Goal: Task Accomplishment & Management: Use online tool/utility

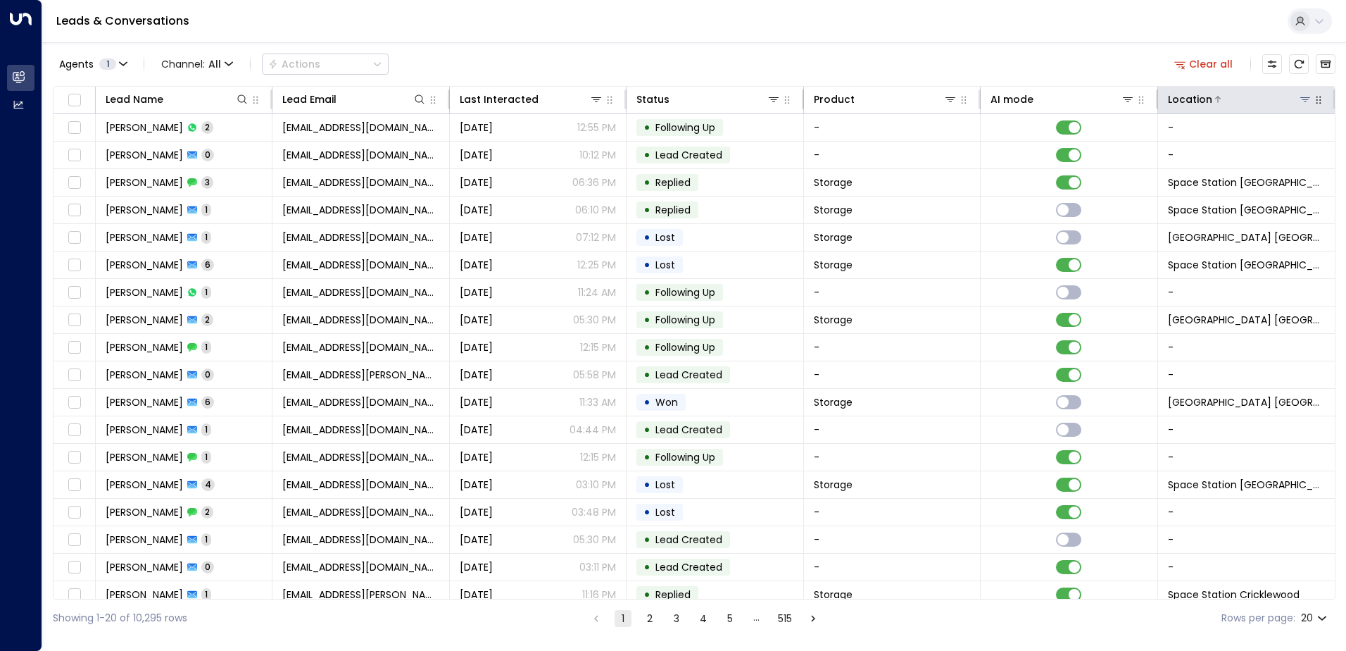
click at [1302, 92] on div "Location" at bounding box center [1240, 99] width 144 height 17
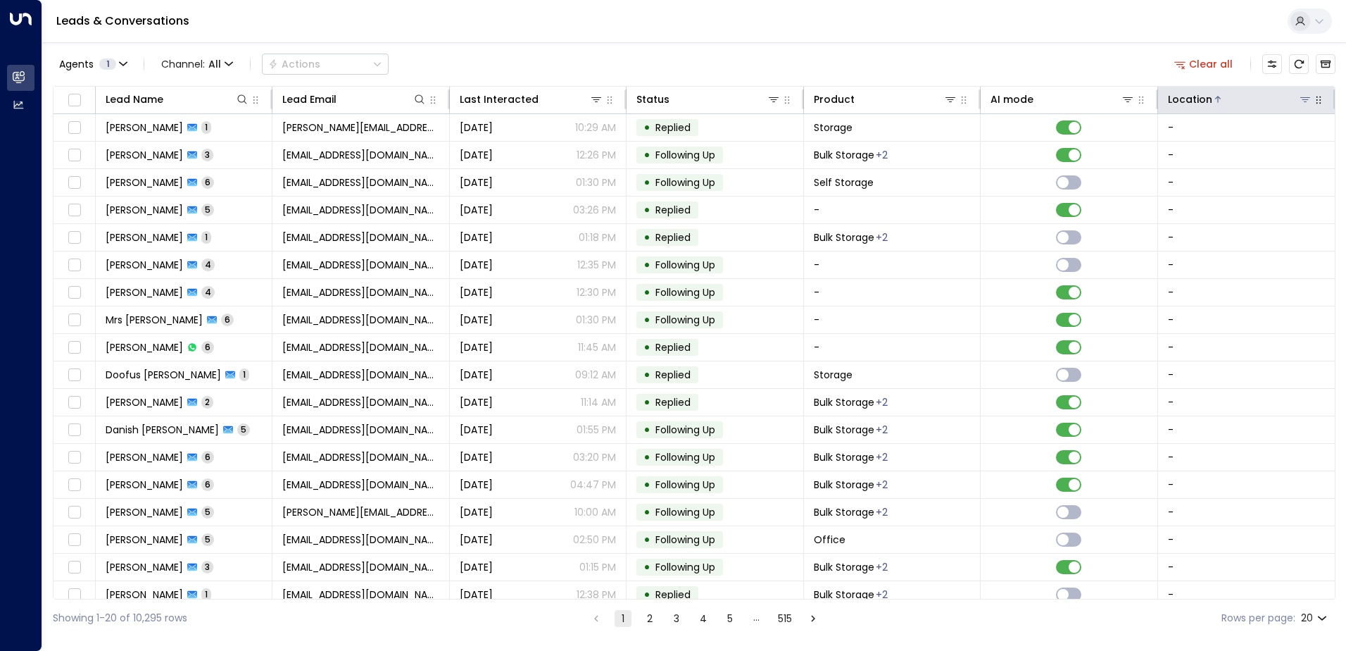
click at [1303, 100] on icon at bounding box center [1306, 99] width 10 height 5
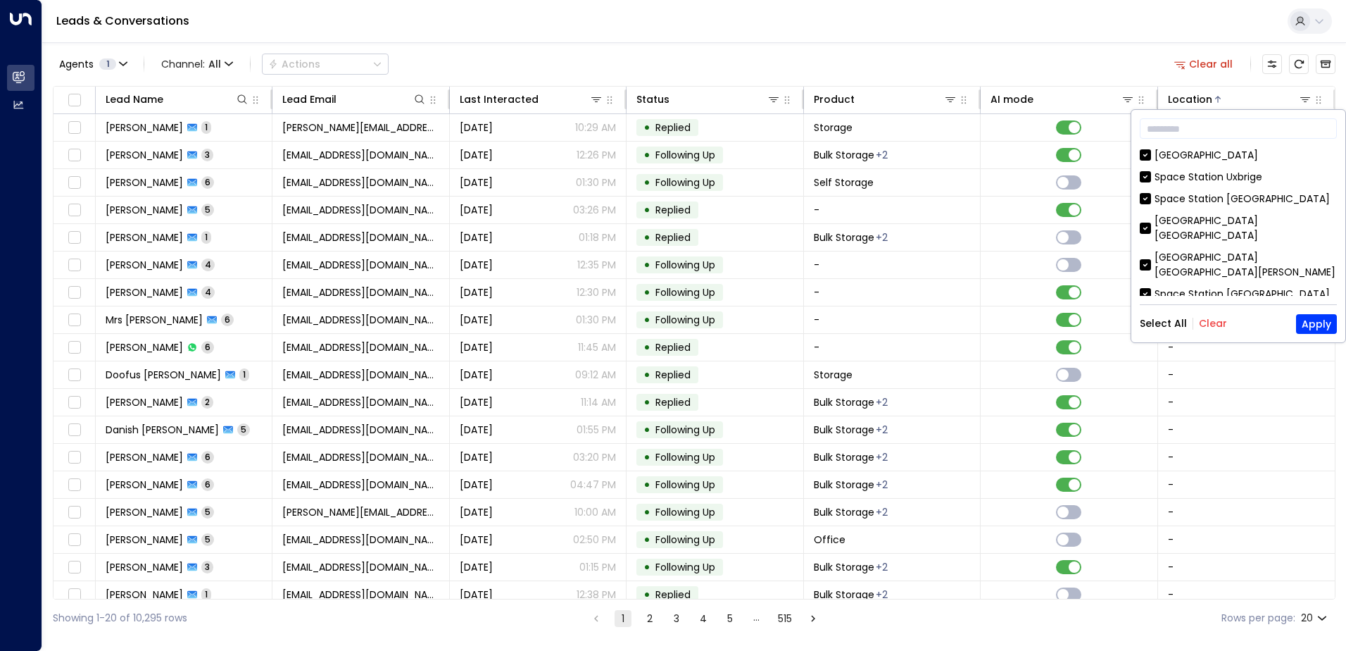
click at [1212, 302] on div "​ [GEOGRAPHIC_DATA] [GEOGRAPHIC_DATA] [GEOGRAPHIC_DATA] [GEOGRAPHIC_DATA] [GEOG…" at bounding box center [1239, 226] width 214 height 232
click at [1212, 306] on div "​ [GEOGRAPHIC_DATA] [GEOGRAPHIC_DATA] [GEOGRAPHIC_DATA] [GEOGRAPHIC_DATA] [GEOG…" at bounding box center [1239, 226] width 214 height 232
click at [1210, 318] on button "Clear" at bounding box center [1213, 323] width 28 height 11
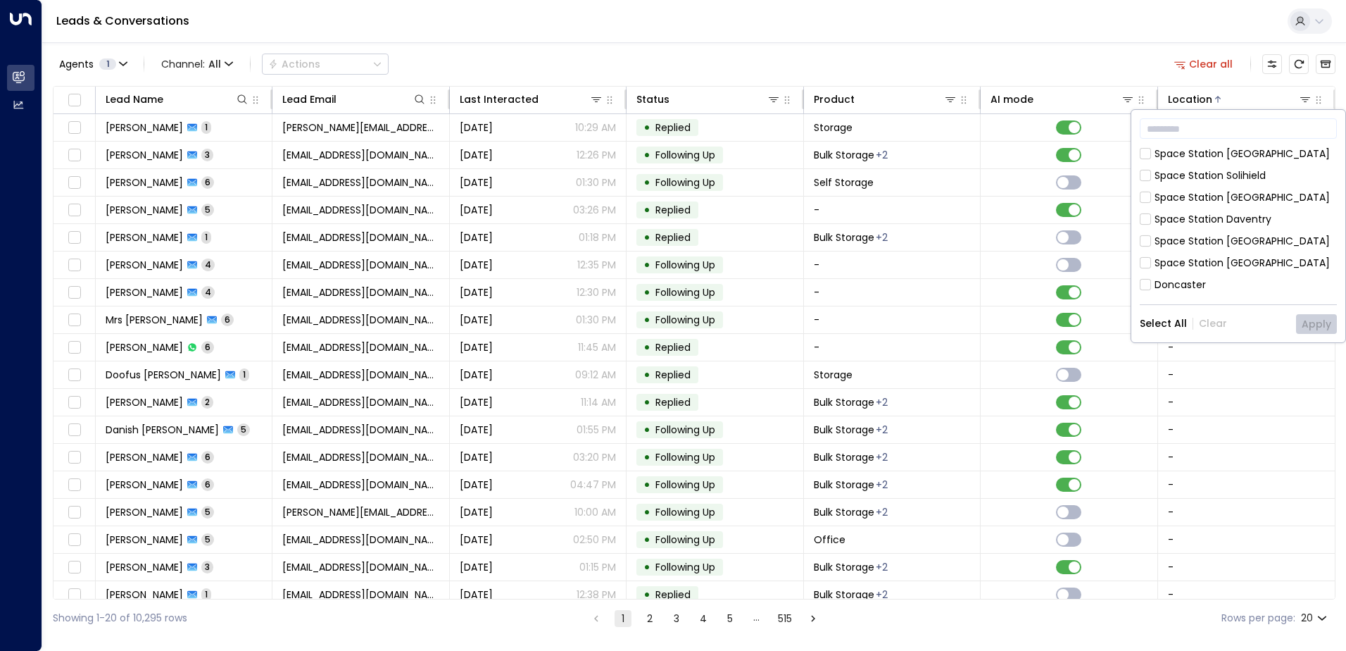
scroll to position [141, 0]
click at [1314, 326] on button "Apply" at bounding box center [1316, 324] width 41 height 20
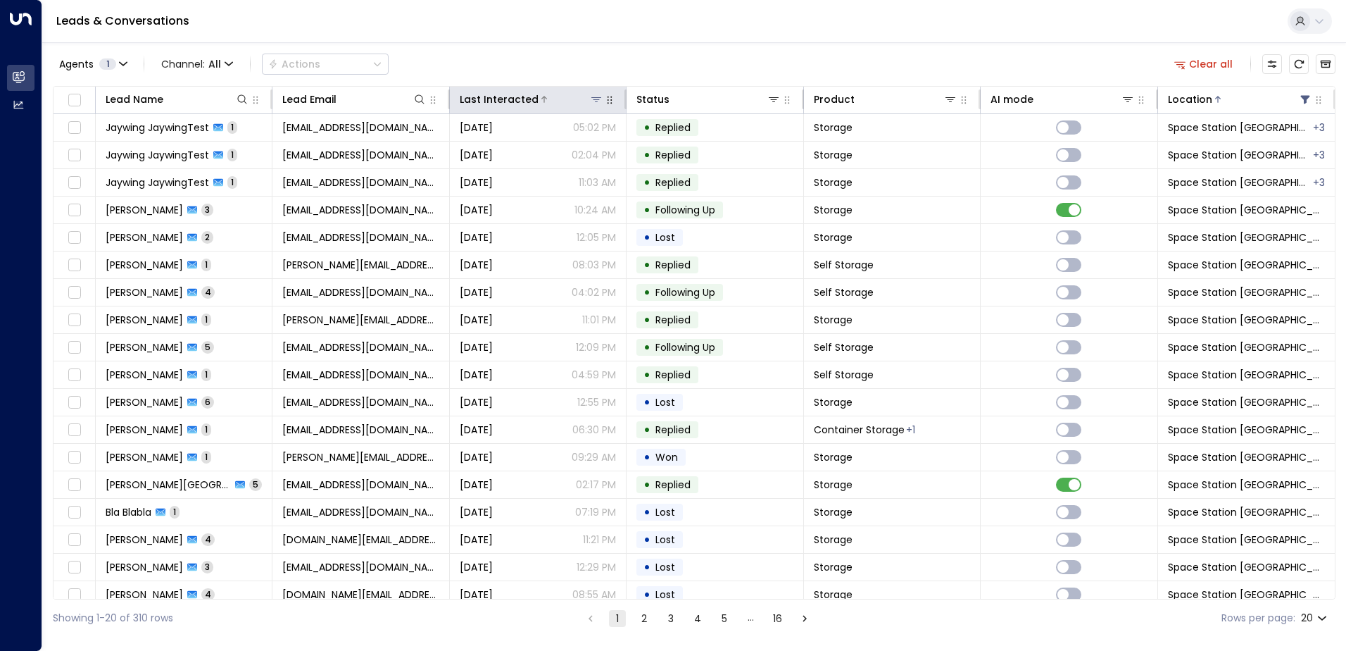
click at [562, 91] on div "Last Interacted" at bounding box center [532, 99] width 144 height 17
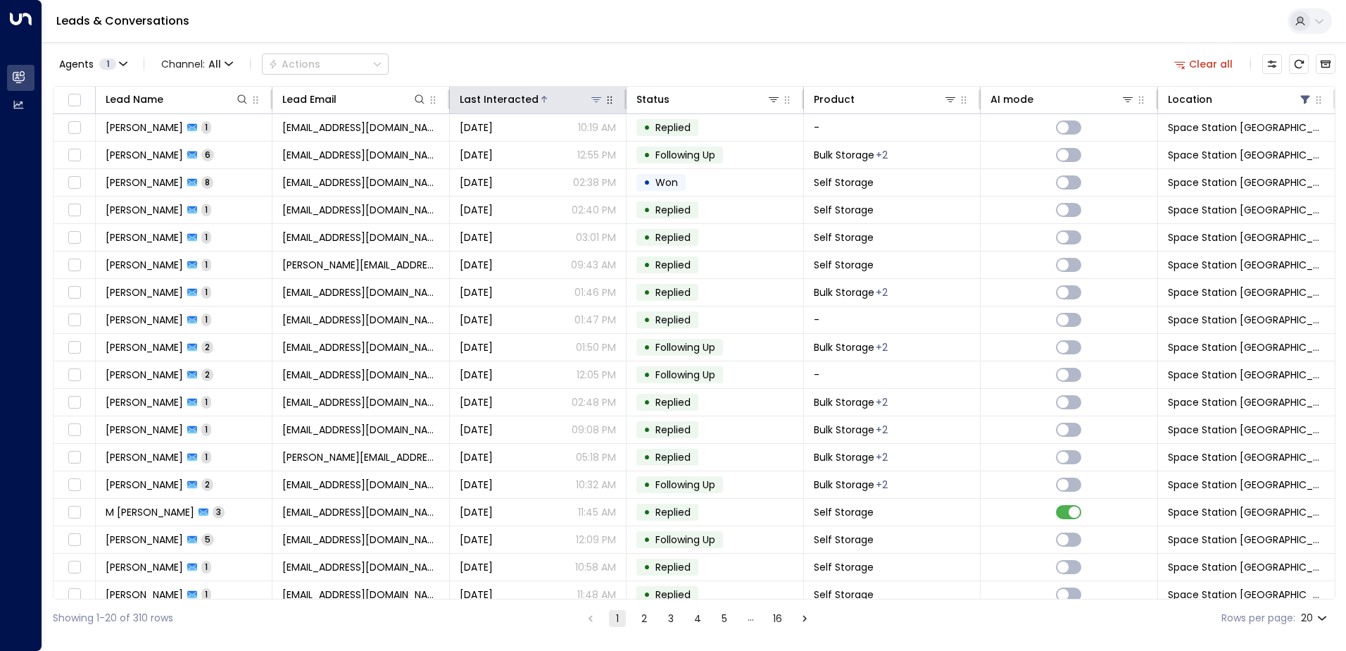
click at [556, 91] on div "Last Interacted" at bounding box center [532, 99] width 144 height 17
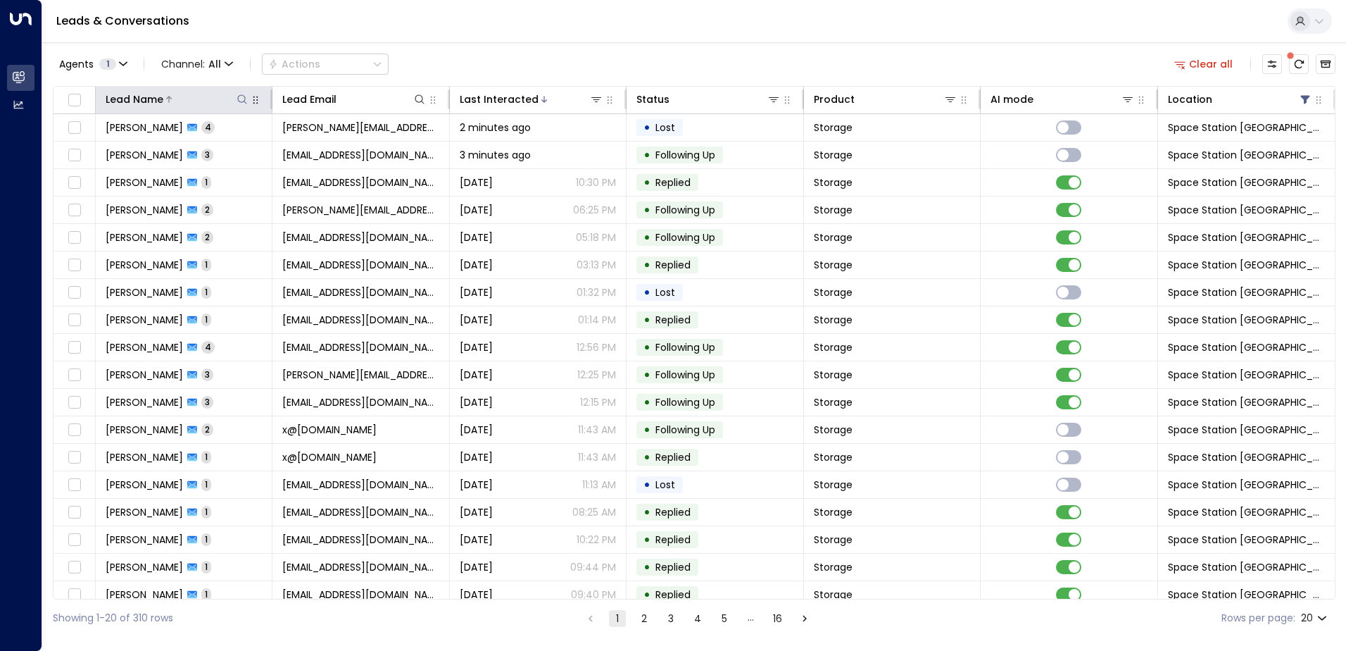
click at [242, 102] on icon at bounding box center [242, 98] width 9 height 9
type input "*****"
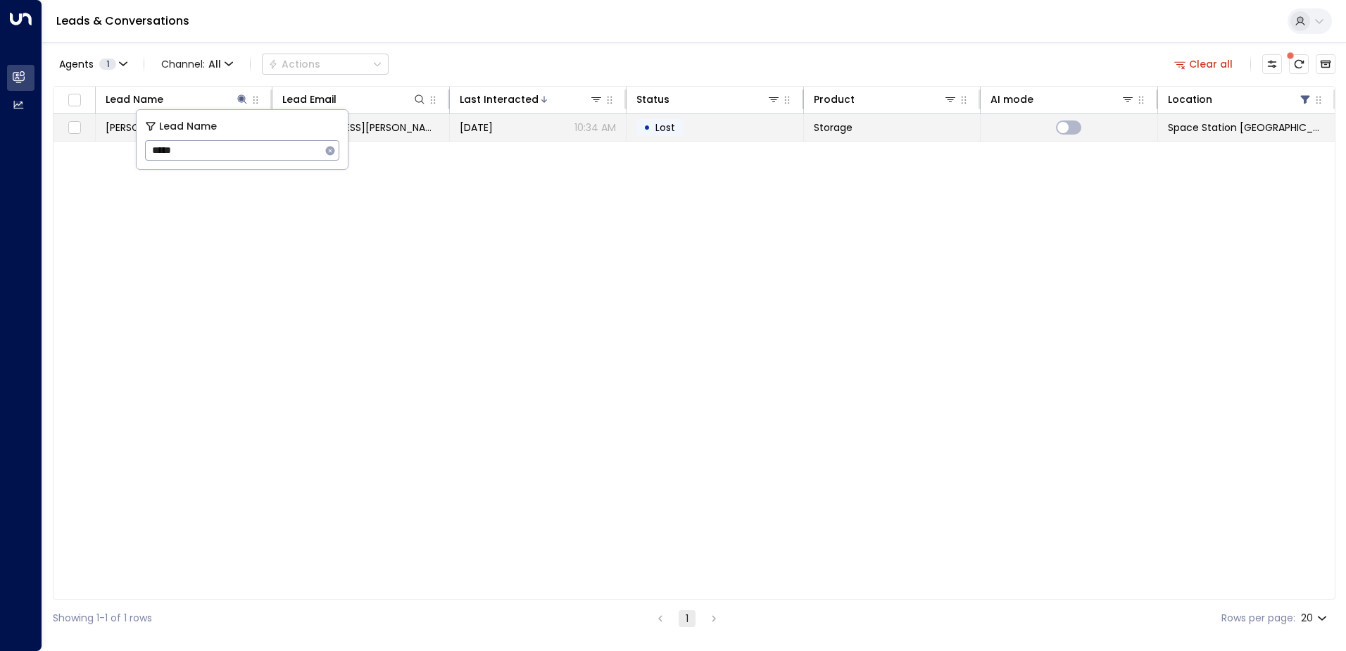
click at [480, 137] on td "[DATE] 10:34 AM" at bounding box center [538, 127] width 177 height 27
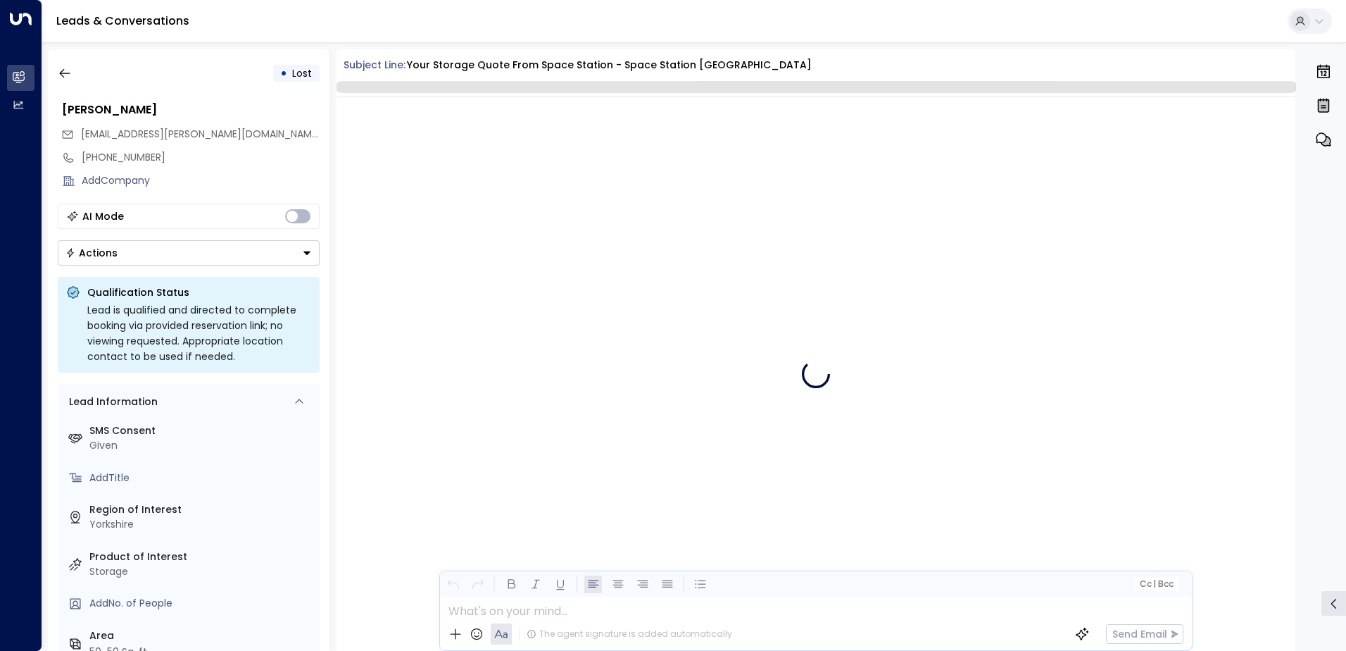
scroll to position [4557, 0]
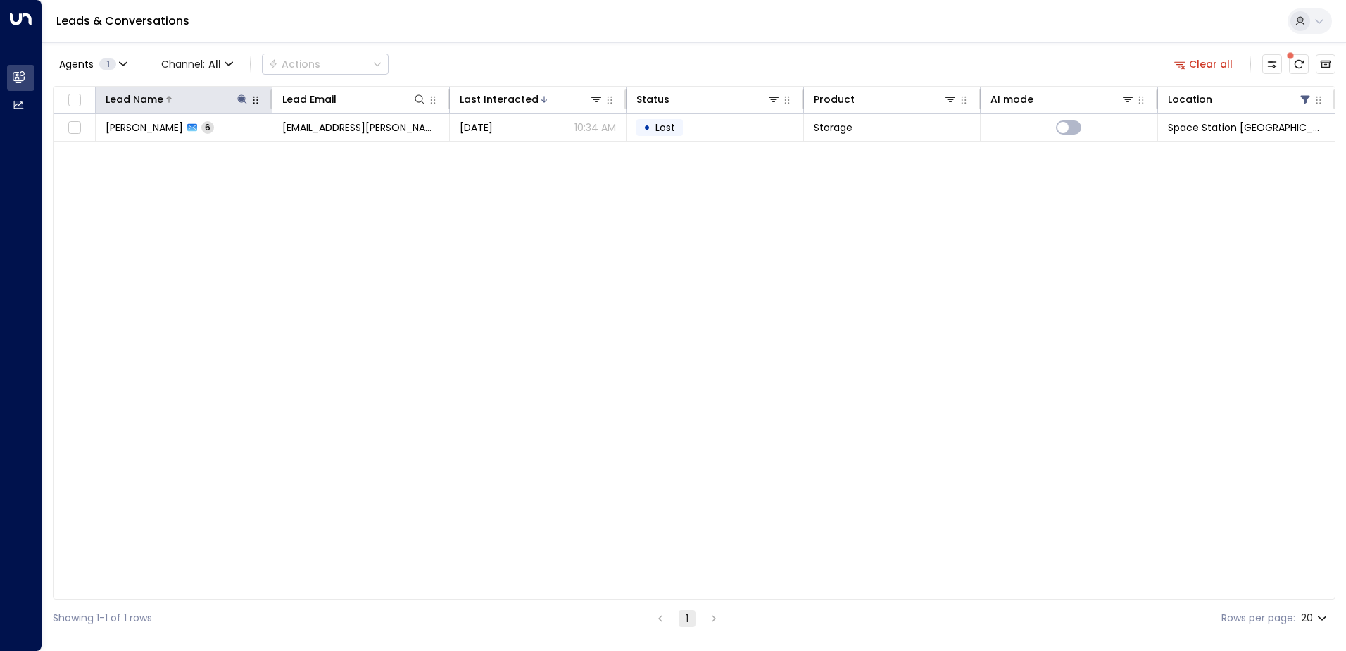
click at [247, 106] on button at bounding box center [242, 99] width 14 height 14
click at [333, 146] on icon "button" at bounding box center [330, 150] width 11 height 11
click at [346, 239] on div "Lead Name Lead Email Last Interacted Status Product AI mode Location [GEOGRAPHI…" at bounding box center [694, 342] width 1283 height 513
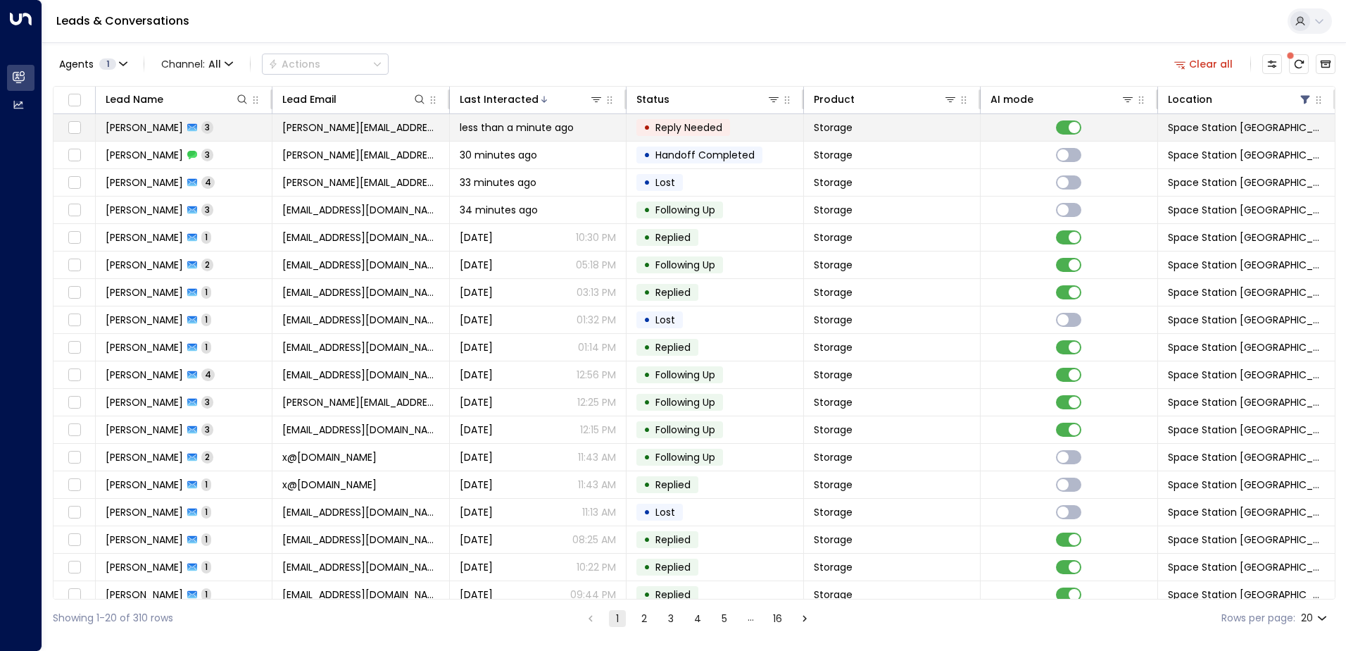
click at [500, 122] on span "less than a minute ago" at bounding box center [517, 127] width 114 height 14
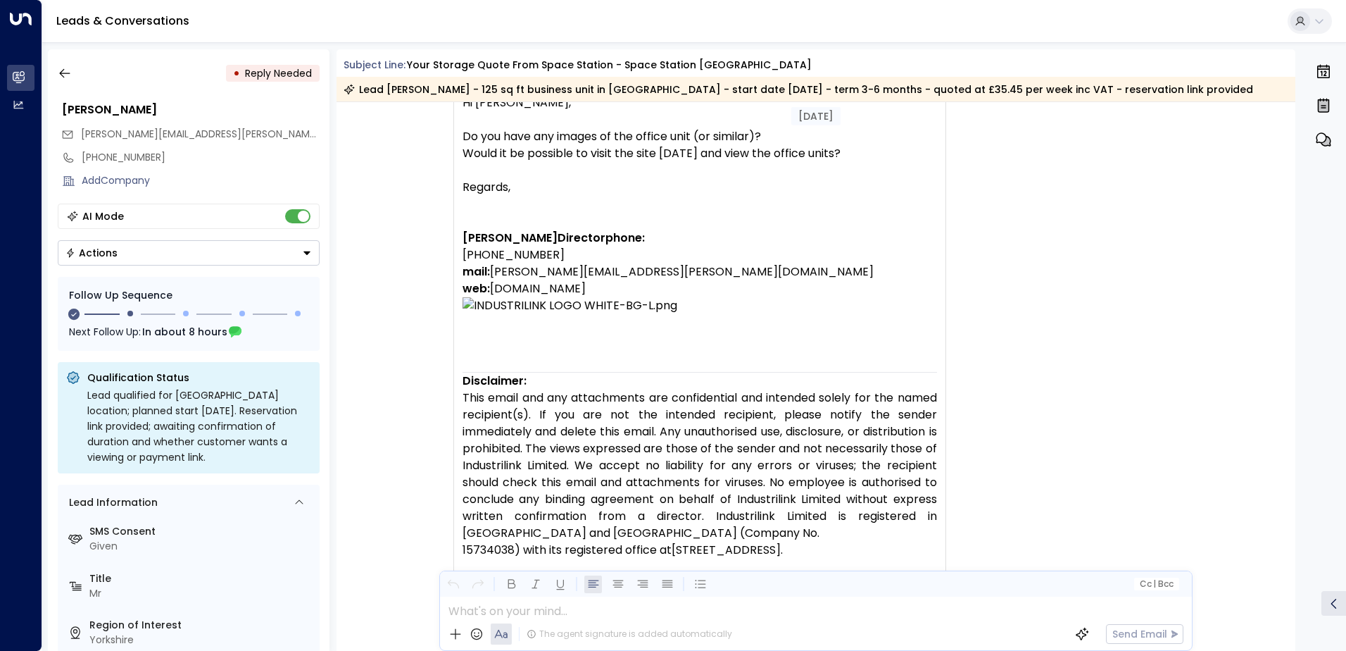
scroll to position [1545, 0]
